Goal: Task Accomplishment & Management: Use online tool/utility

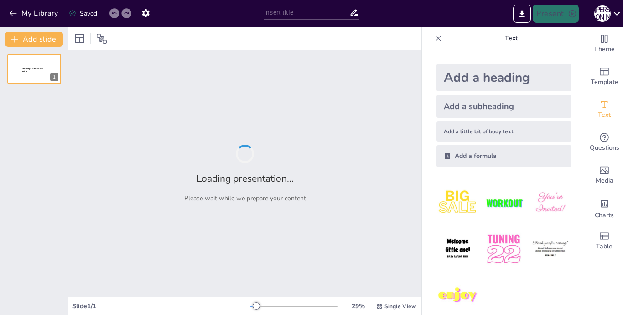
type input "New Sendsteps"
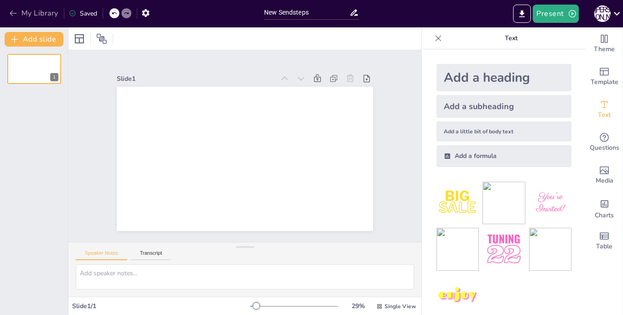
click at [14, 10] on icon "button" at bounding box center [13, 13] width 9 height 9
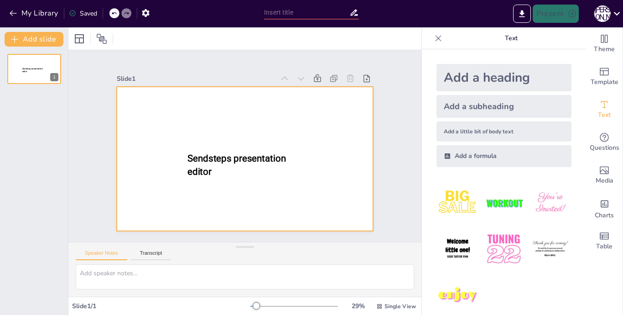
type input "New Sendsteps"
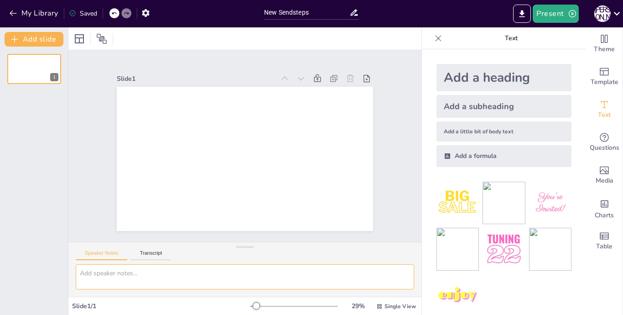
click at [143, 275] on textarea at bounding box center [245, 276] width 338 height 25
paste textarea "Цель: познакомить родителей с особенностями развития детей 3-4 лет, образовател…"
type textarea "Цель: познакомить родителей с особенностями развития детей 3-4 лет, образовател…"
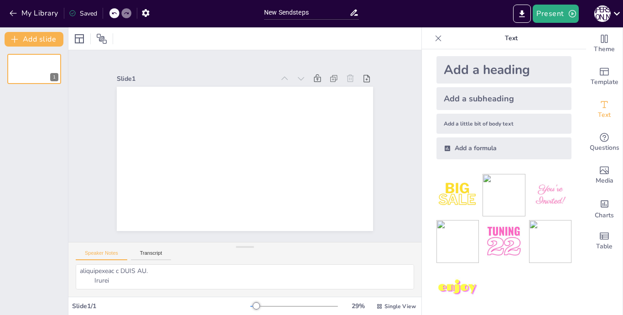
scroll to position [12, 0]
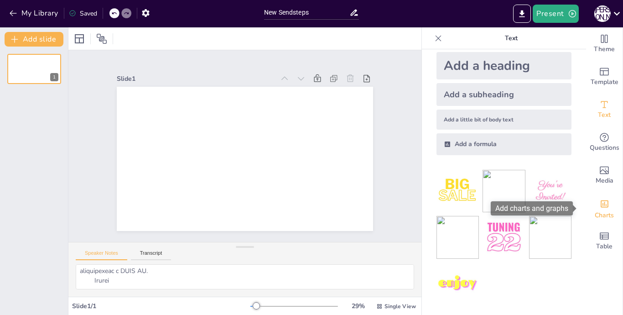
click at [595, 215] on span "Charts" at bounding box center [604, 215] width 19 height 10
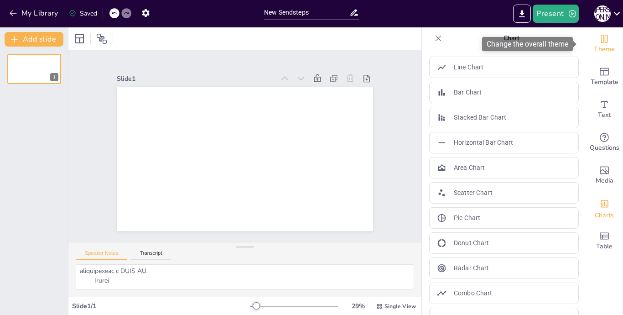
click at [604, 49] on span "Theme" at bounding box center [604, 49] width 21 height 10
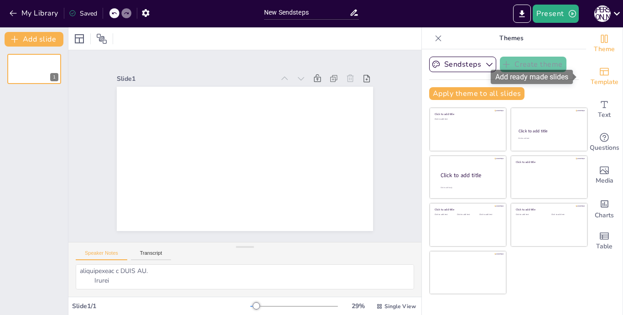
click at [595, 82] on span "Template" at bounding box center [604, 82] width 28 height 10
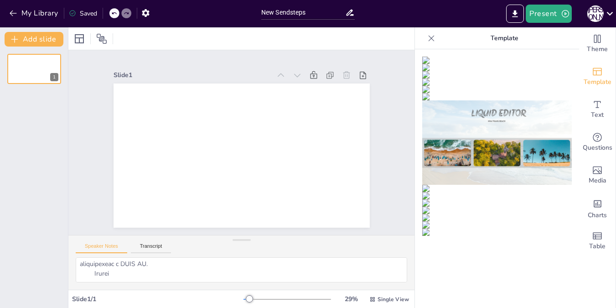
scroll to position [638, 0]
click at [489, 192] on img at bounding box center [497, 195] width 150 height 7
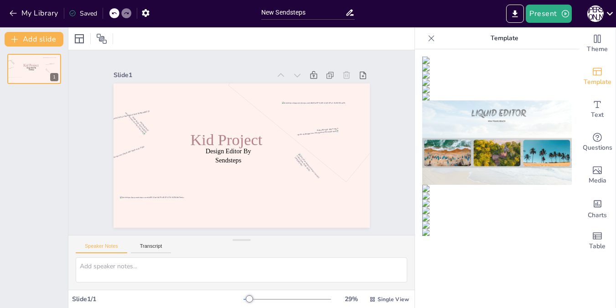
scroll to position [0, 0]
paste textarea "Цель: познакомить родителей с особенностями развития детей 3-4 лет, образовател…"
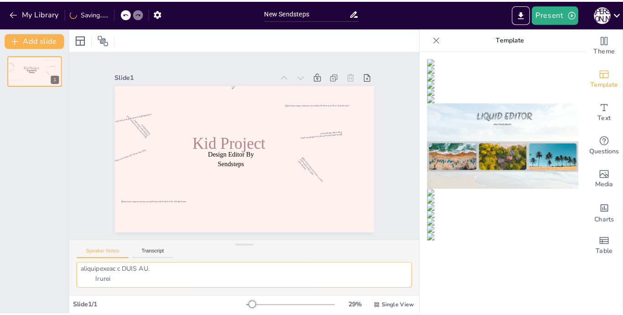
scroll to position [1352, 0]
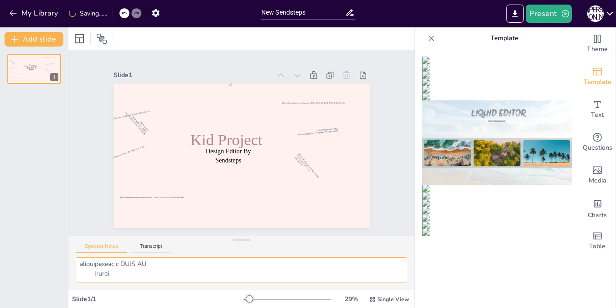
type textarea "Цель: познакомить родителей с особенностями развития детей 3-4 лет, образовател…"
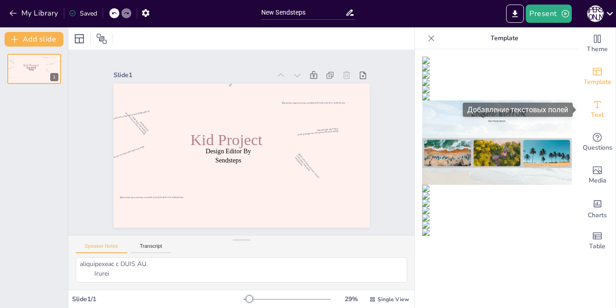
click at [597, 112] on span "Text" at bounding box center [597, 115] width 13 height 10
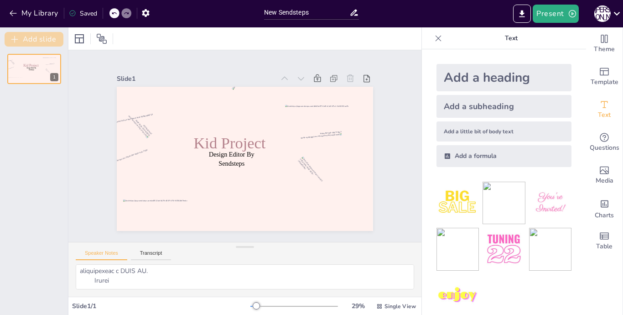
click at [42, 37] on button "Add slide" at bounding box center [34, 39] width 59 height 15
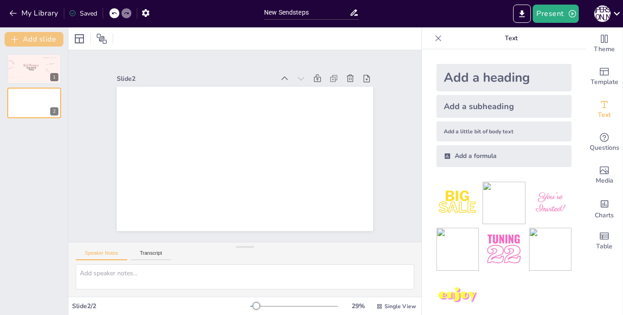
scroll to position [0, 0]
click at [28, 67] on span "Kid Project" at bounding box center [31, 66] width 16 height 4
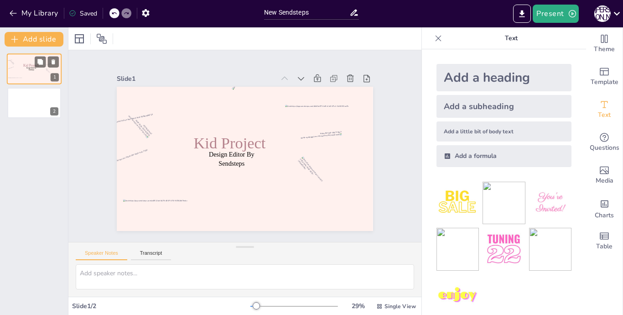
type textarea "Цель: познакомить родителей с особенностями развития детей 3-4 лет, образовател…"
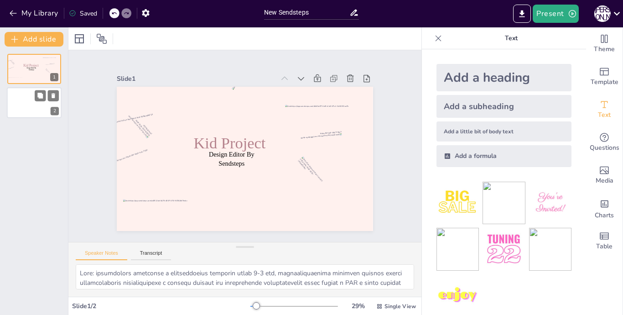
click at [39, 90] on button at bounding box center [40, 95] width 11 height 11
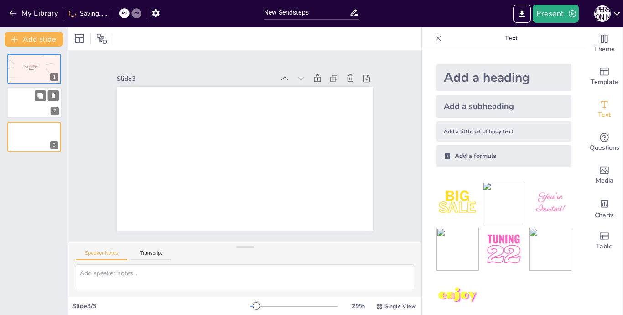
click at [29, 103] on div at bounding box center [34, 103] width 55 height 31
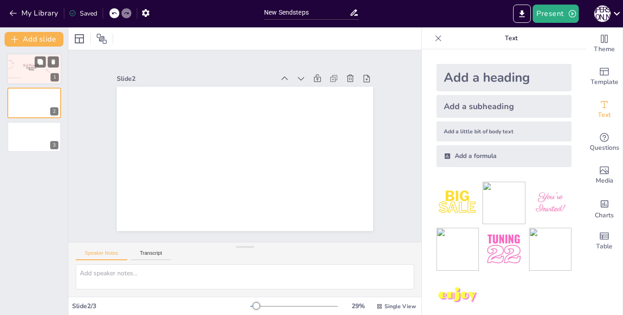
click at [24, 75] on div at bounding box center [9, 80] width 39 height 34
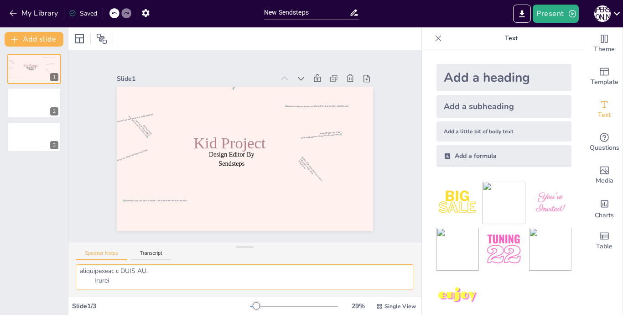
scroll to position [1352, 0]
drag, startPoint x: 360, startPoint y: 286, endPoint x: 321, endPoint y: 307, distance: 44.1
click at [321, 307] on div "Slide 1 Design Editor By Sendsteps Kid Project Slide 2 Slide 3 Speaker Notes Tr…" at bounding box center [244, 170] width 353 height 287
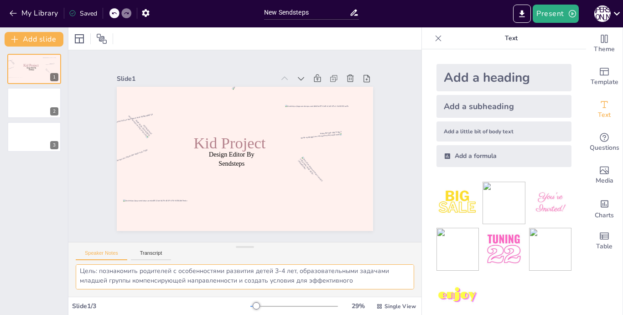
scroll to position [2, 0]
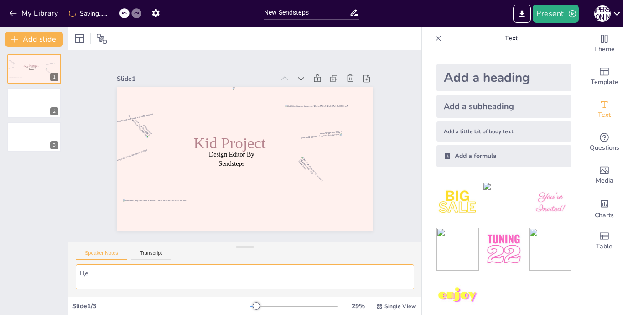
type textarea "Ц"
paste textarea "Муниципальное бюджетное дошкольное образовательное учреждение детский сад № 27 …"
type textarea "Муниципальное бюджетное дошкольное образовательное учреждение детский сад № 27 …"
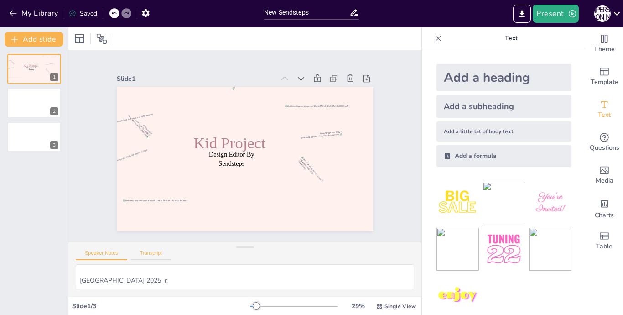
click at [157, 258] on button "Transcript" at bounding box center [151, 255] width 41 height 10
click at [104, 252] on button "Speaker Notes" at bounding box center [102, 255] width 52 height 10
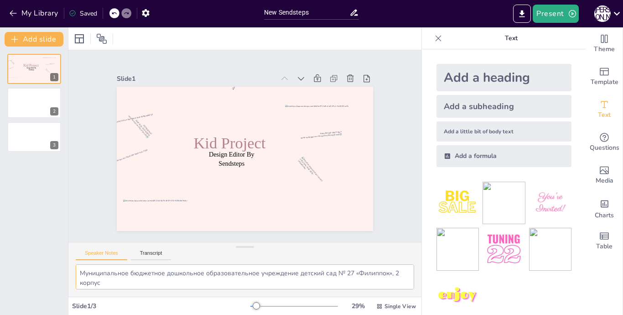
click at [134, 284] on textarea "Муниципальное бюджетное дошкольное образовательное учреждение детский сад № 27 …" at bounding box center [245, 276] width 338 height 25
click at [221, 143] on span "Kid Project" at bounding box center [230, 143] width 72 height 18
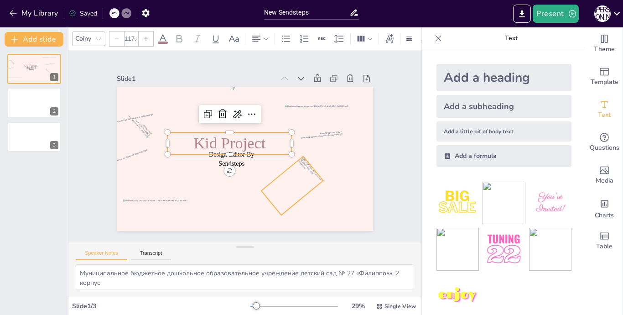
click at [278, 177] on div at bounding box center [292, 185] width 62 height 59
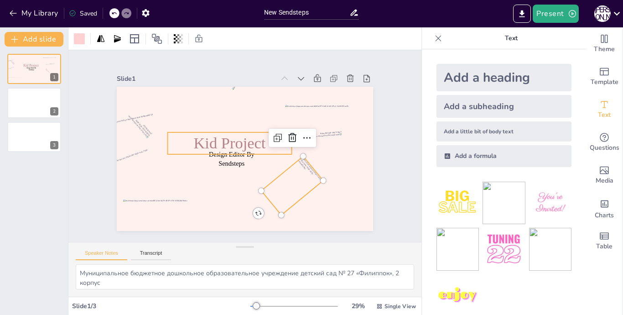
click at [247, 148] on span "Kid Project" at bounding box center [230, 143] width 72 height 18
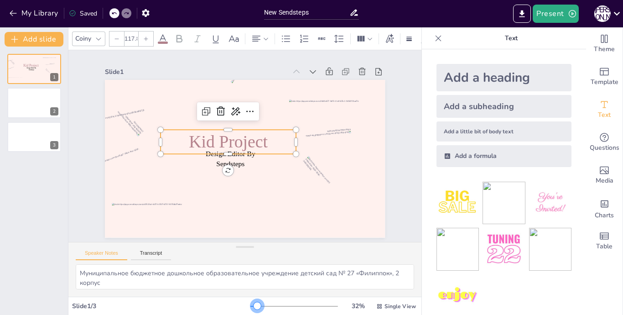
click at [254, 303] on div at bounding box center [257, 305] width 7 height 7
click at [224, 138] on span "Kid Project" at bounding box center [228, 141] width 79 height 19
click at [242, 136] on span "Kid Project" at bounding box center [228, 141] width 79 height 19
click at [230, 107] on icon at bounding box center [235, 111] width 11 height 11
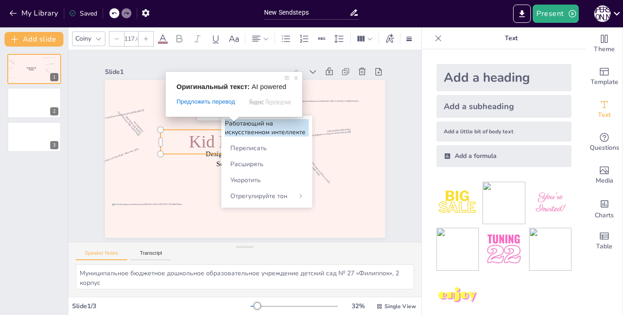
click at [258, 128] on ya-tr-span "Работающий на искусственном интеллекте" at bounding box center [267, 127] width 84 height 17
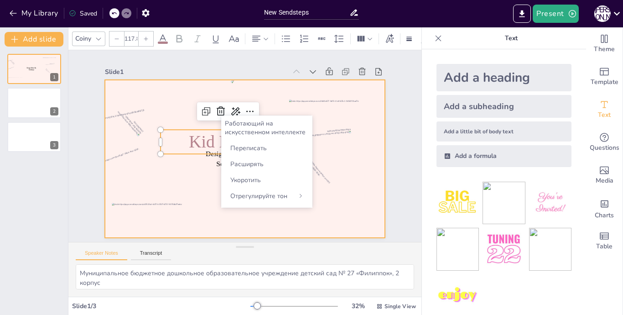
click at [166, 113] on div at bounding box center [245, 159] width 280 height 158
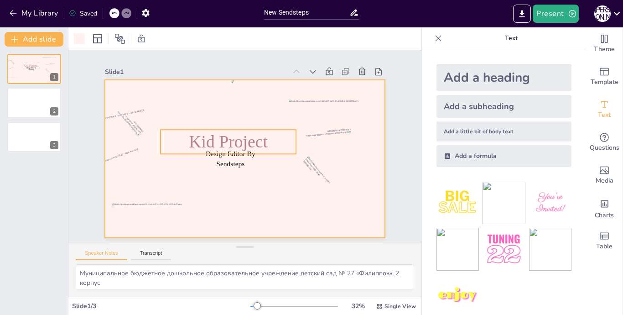
click at [222, 132] on span "Kid Project" at bounding box center [228, 141] width 79 height 19
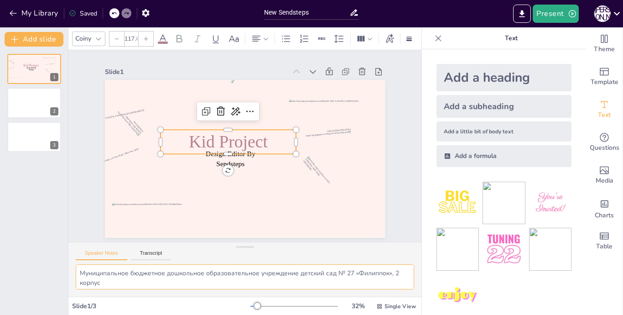
click at [165, 273] on textarea "Муниципальное бюджетное дошкольное образовательное учреждение детский сад № 27 …" at bounding box center [245, 276] width 338 height 25
click at [144, 285] on textarea "Муниципальное бюджетное дошкольное образовательное учреждение детский сад № 27 …" at bounding box center [245, 276] width 338 height 25
click at [34, 95] on div at bounding box center [34, 103] width 55 height 31
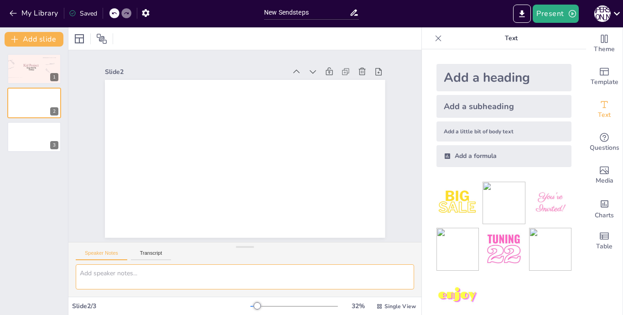
click at [125, 275] on textarea at bounding box center [245, 276] width 338 height 25
paste textarea "Вступительное слово. Возрастные особенности детей 3-4 лет"
type textarea "Вступительное слово. Возрастные особенности детей 3-4 лет"
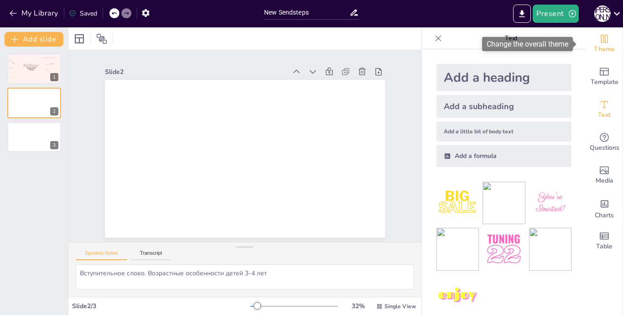
click at [594, 47] on span "Theme" at bounding box center [604, 49] width 21 height 10
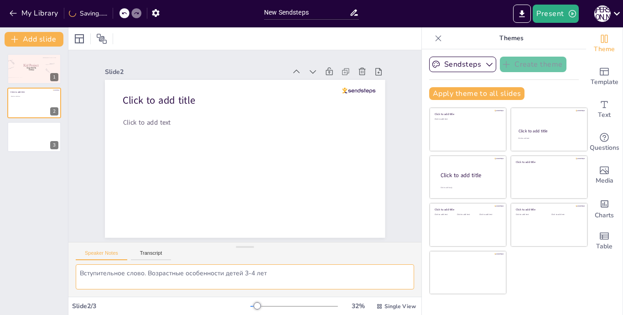
click at [277, 280] on textarea "Вступительное слово. Возрастные особенности детей 3-4 лет" at bounding box center [245, 276] width 338 height 25
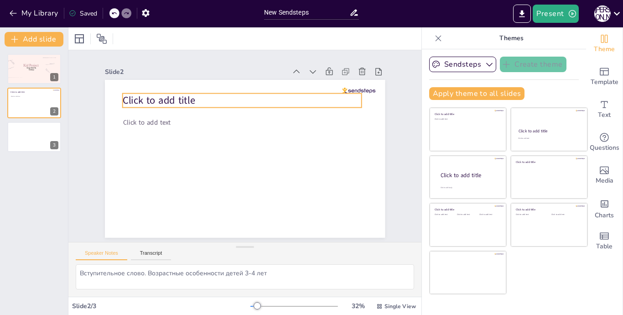
click at [218, 93] on p "Click to add title" at bounding box center [242, 100] width 239 height 14
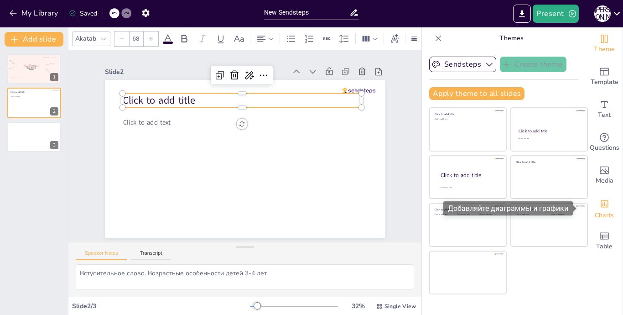
click at [606, 216] on span "Charts" at bounding box center [604, 215] width 19 height 10
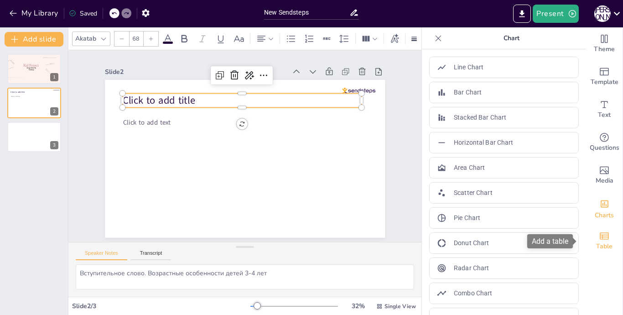
click at [603, 235] on div "Table" at bounding box center [604, 240] width 36 height 33
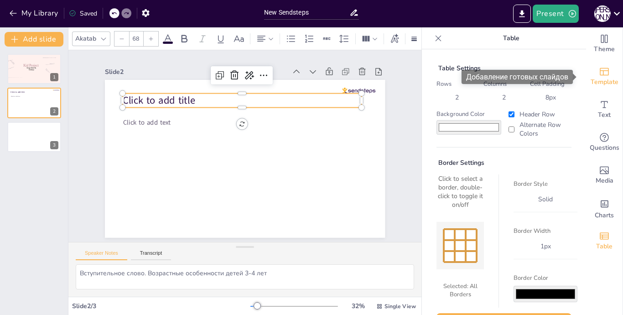
click at [599, 77] on span "Template" at bounding box center [604, 82] width 28 height 10
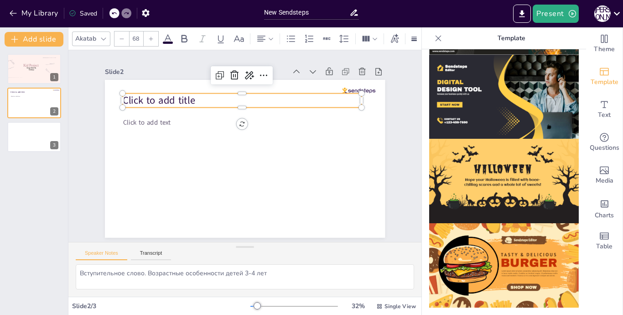
scroll to position [893, 0]
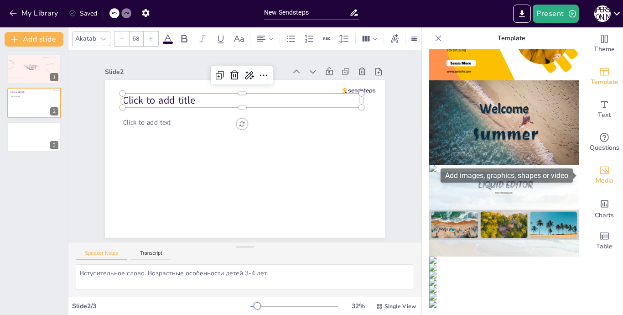
click at [604, 178] on span "Media" at bounding box center [604, 181] width 18 height 10
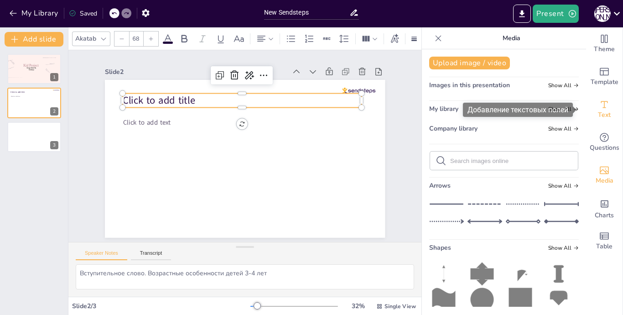
click at [598, 113] on span "Text" at bounding box center [604, 115] width 13 height 10
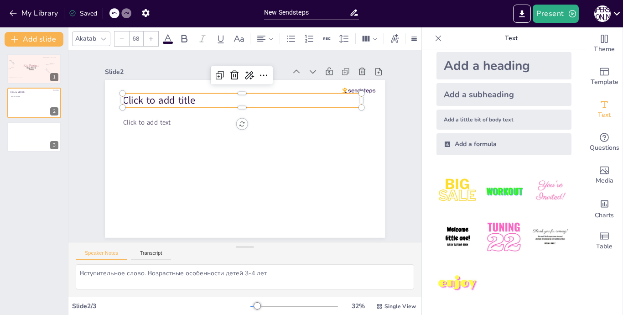
scroll to position [0, 0]
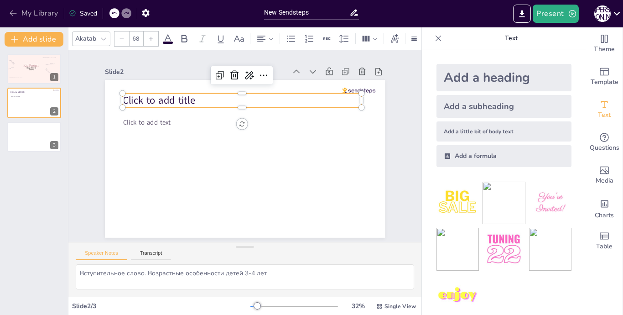
click at [10, 12] on icon "button" at bounding box center [13, 13] width 9 height 9
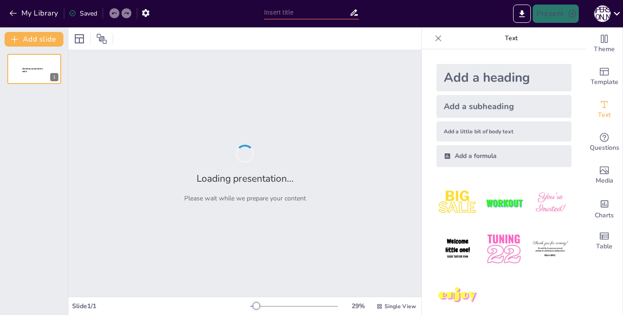
type input "New Sendsteps"
